Goal: Task Accomplishment & Management: Manage account settings

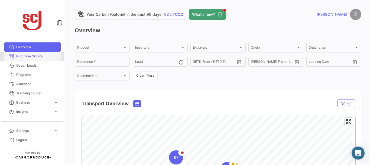
click at [32, 57] on span "Purchase Orders" at bounding box center [37, 56] width 42 height 5
click at [47, 58] on span "Purchase Orders" at bounding box center [37, 56] width 42 height 5
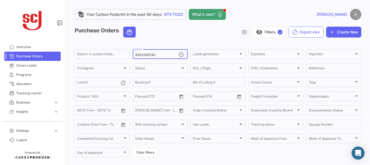
drag, startPoint x: 154, startPoint y: 54, endPoint x: 106, endPoint y: 44, distance: 48.9
click at [106, 44] on app-list-header "Purchase Orders visibility_off Filters ✓ Export.xlsx Create New Search in custo…" at bounding box center [218, 92] width 287 height 131
paste input "4502860428"
type input "4502860428"
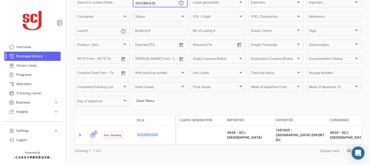
scroll to position [55, 0]
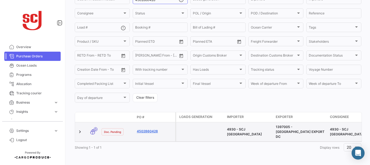
click at [150, 128] on link "4502860428" at bounding box center [155, 130] width 36 height 5
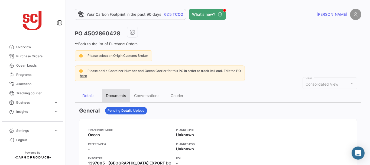
click at [113, 94] on div "Documents" at bounding box center [116, 95] width 20 height 5
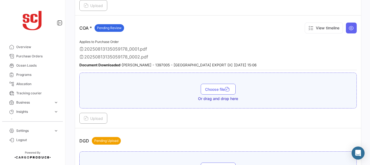
scroll to position [287, 0]
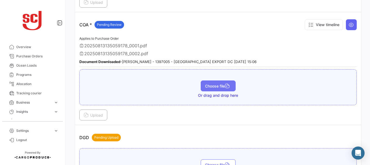
click at [207, 85] on span "Choose file" at bounding box center [218, 85] width 26 height 5
click at [209, 83] on span "Choose file" at bounding box center [218, 85] width 26 height 5
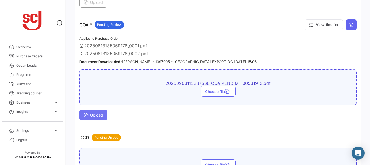
click at [103, 115] on span "Upload" at bounding box center [93, 115] width 19 height 5
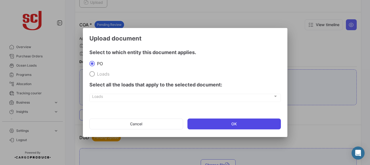
click at [195, 121] on button "OK" at bounding box center [235, 123] width 94 height 11
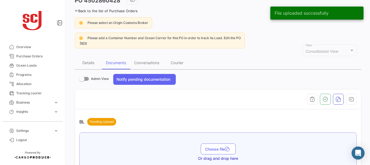
scroll to position [0, 0]
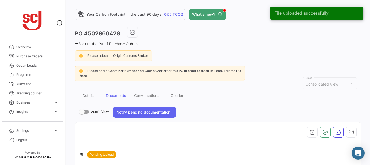
drag, startPoint x: 123, startPoint y: 33, endPoint x: 84, endPoint y: 38, distance: 38.8
click at [84, 38] on div "PO 4502860428" at bounding box center [218, 34] width 287 height 14
copy h3 "4502860428"
